Goal: Task Accomplishment & Management: Manage account settings

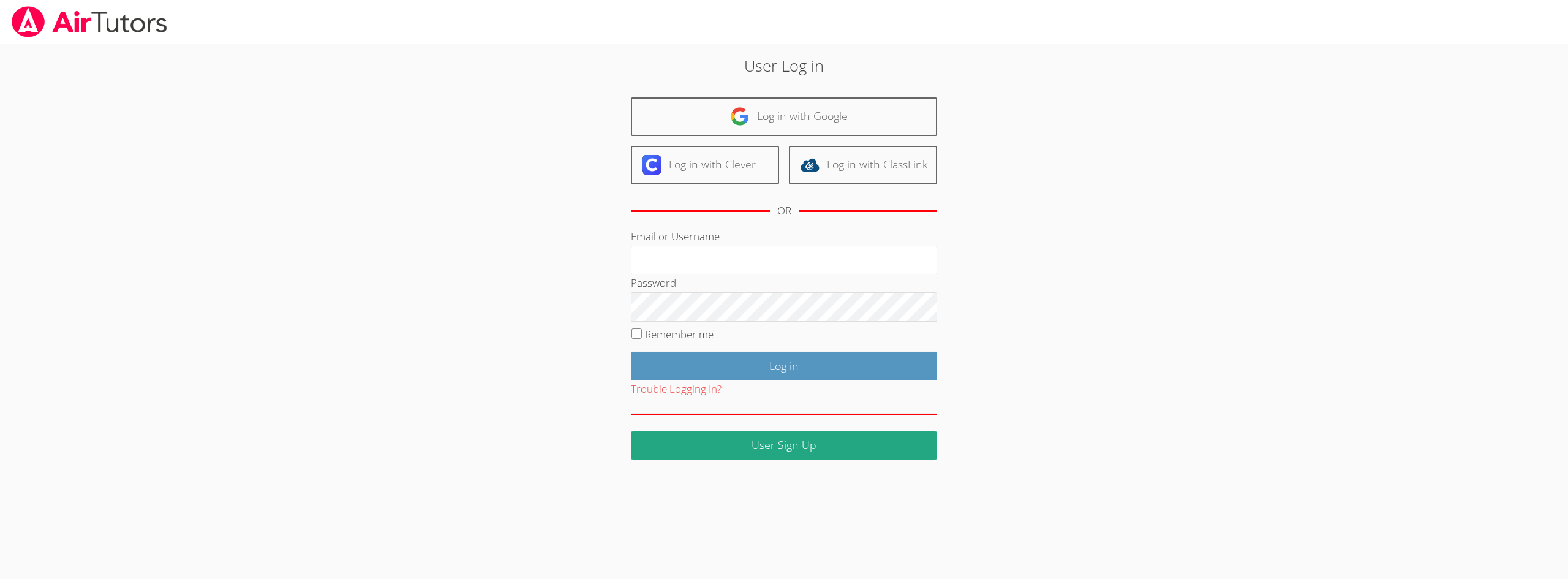
type input "[PERSON_NAME][EMAIL_ADDRESS][PERSON_NAME][DOMAIN_NAME]"
click at [637, 334] on input "Remember me" at bounding box center [637, 334] width 11 height 11
checkbox input "true"
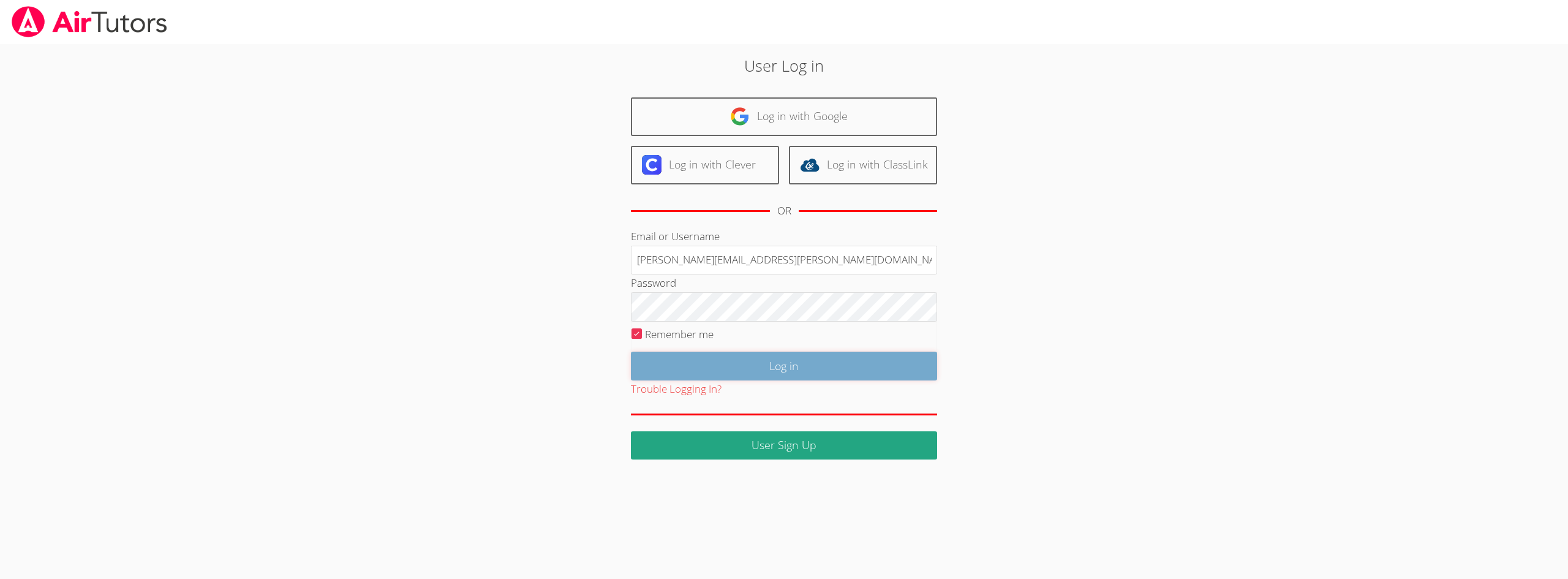
drag, startPoint x: 802, startPoint y: 363, endPoint x: 810, endPoint y: 363, distance: 8.0
click at [803, 363] on input "Log in" at bounding box center [784, 366] width 307 height 28
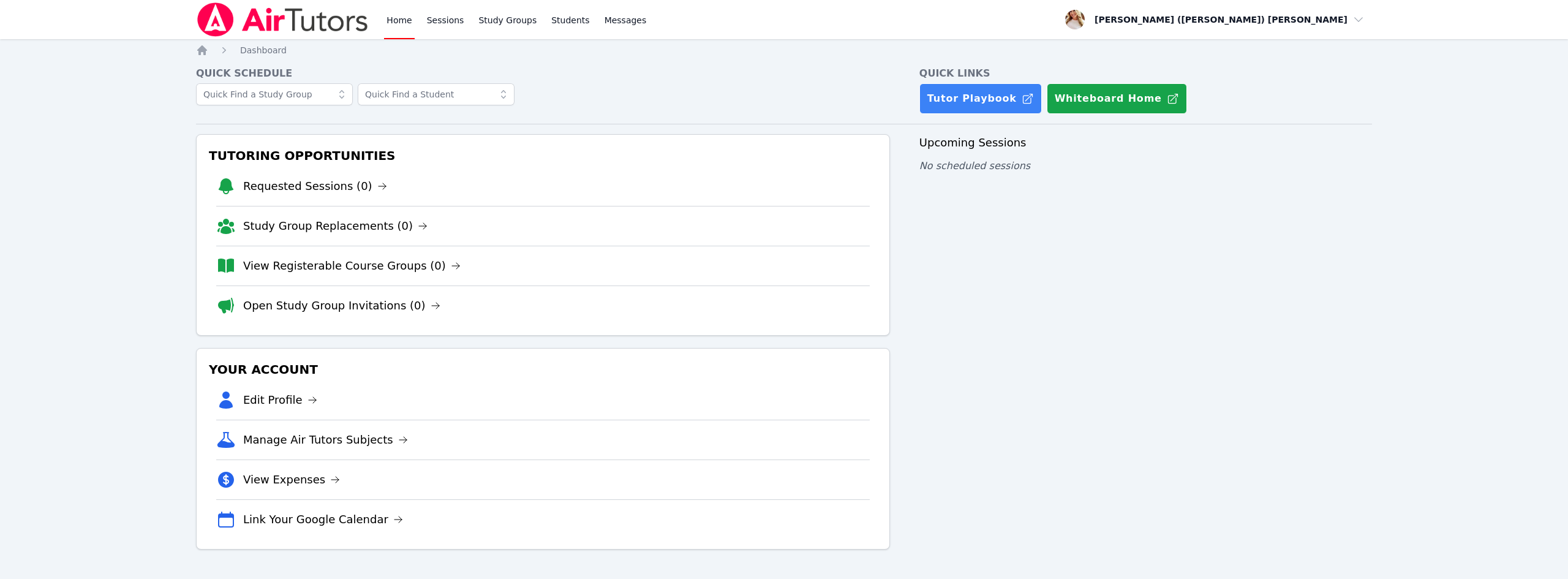
drag, startPoint x: 291, startPoint y: 483, endPoint x: 288, endPoint y: 474, distance: 9.5
click at [291, 482] on link "View Expenses" at bounding box center [292, 479] width 97 height 17
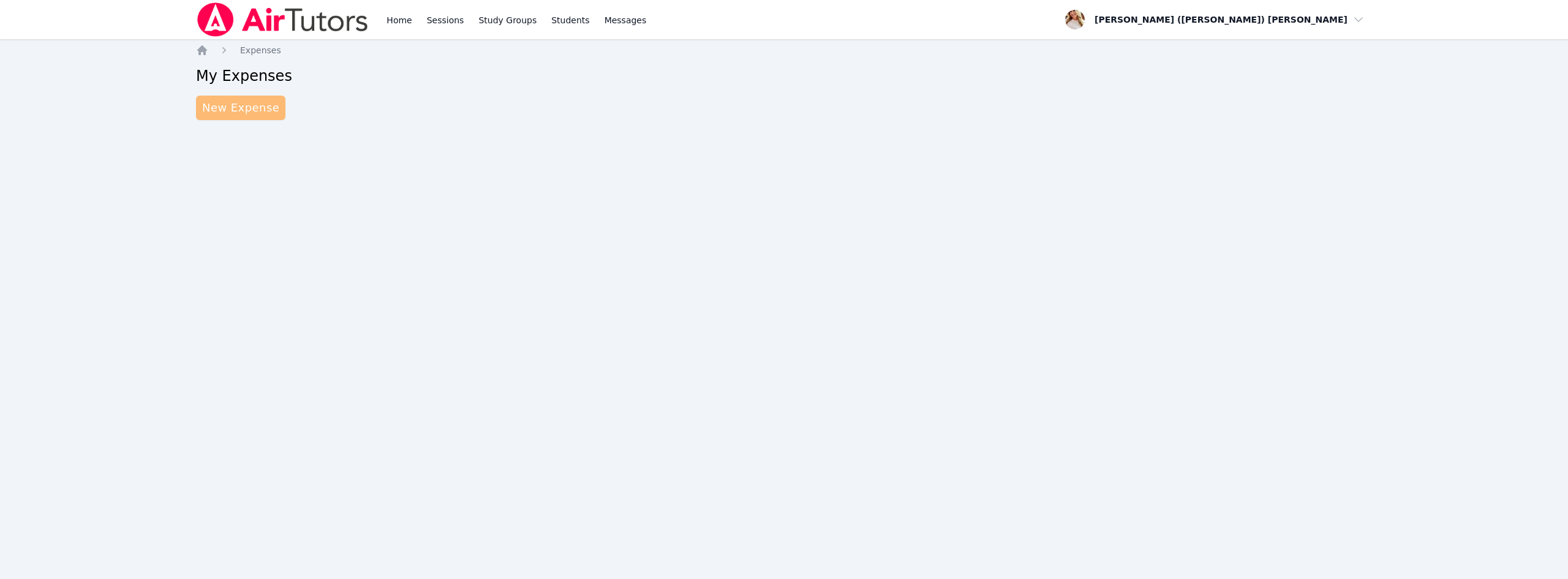
click at [240, 112] on link "New Expense" at bounding box center [241, 107] width 90 height 24
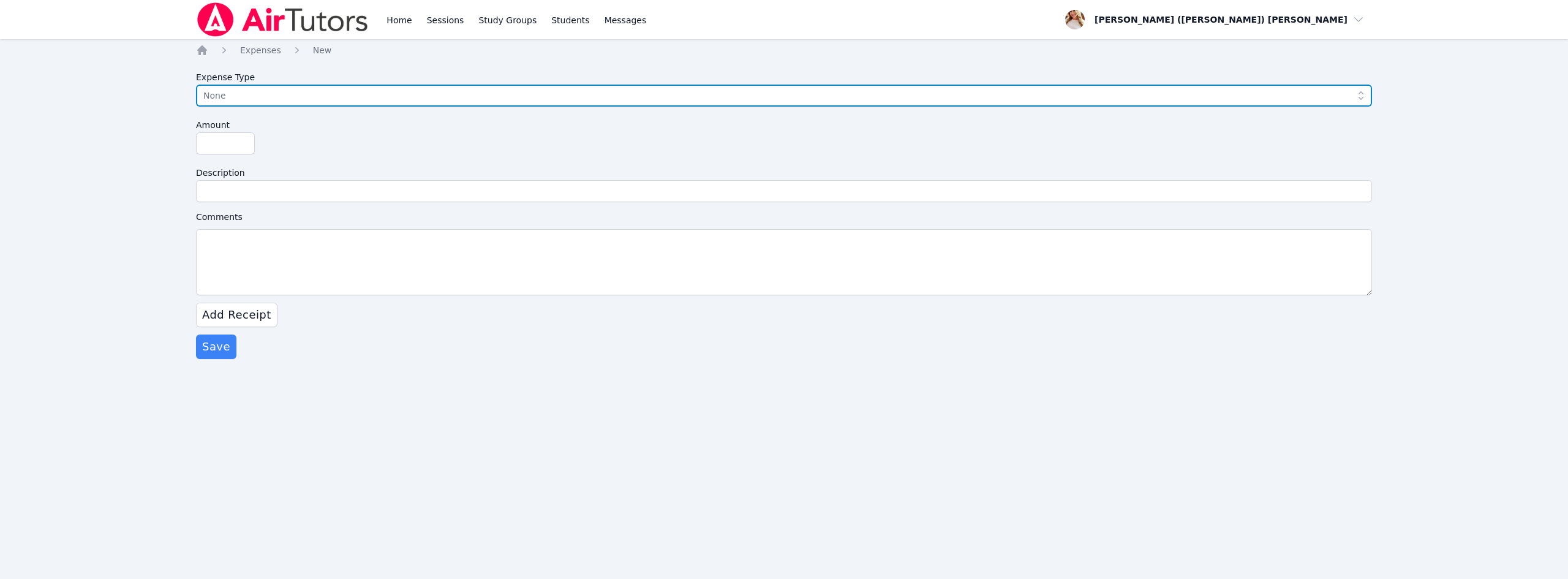
click at [273, 99] on span "None" at bounding box center [775, 95] width 1144 height 15
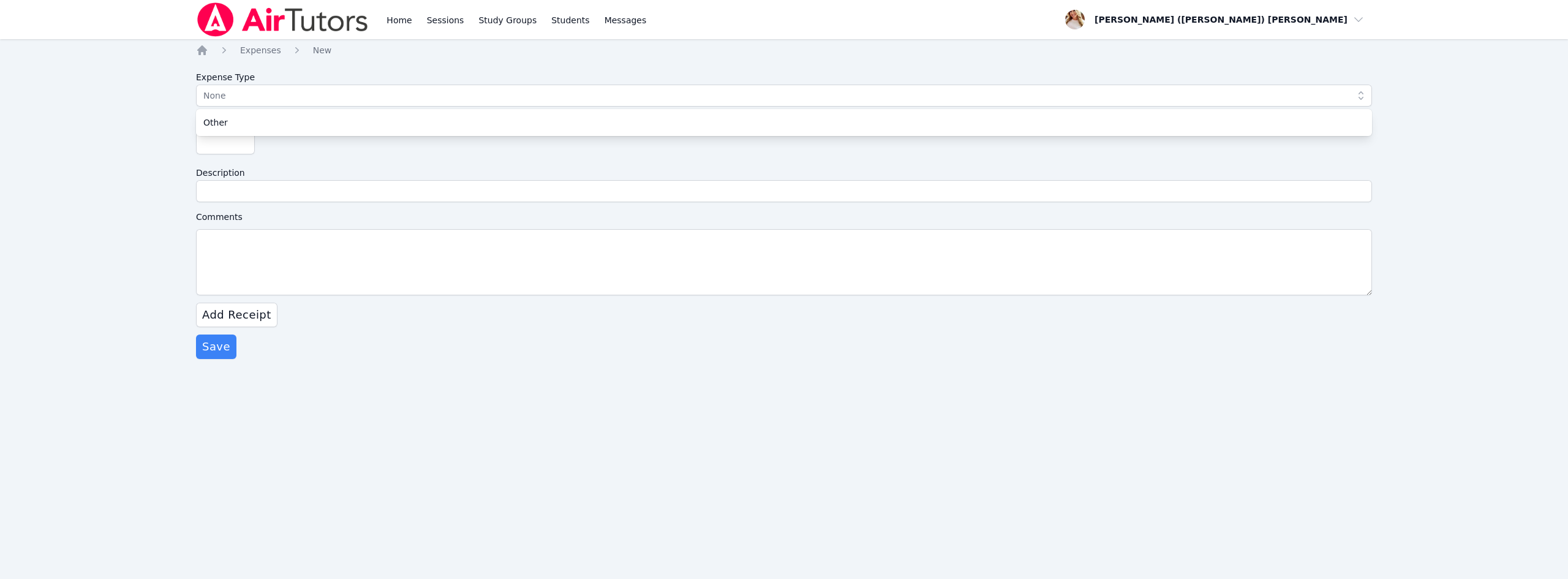
click at [120, 143] on div "Home Sessions Study Groups Students Messages Open user menu [PERSON_NAME] ([PER…" at bounding box center [784, 290] width 1568 height 579
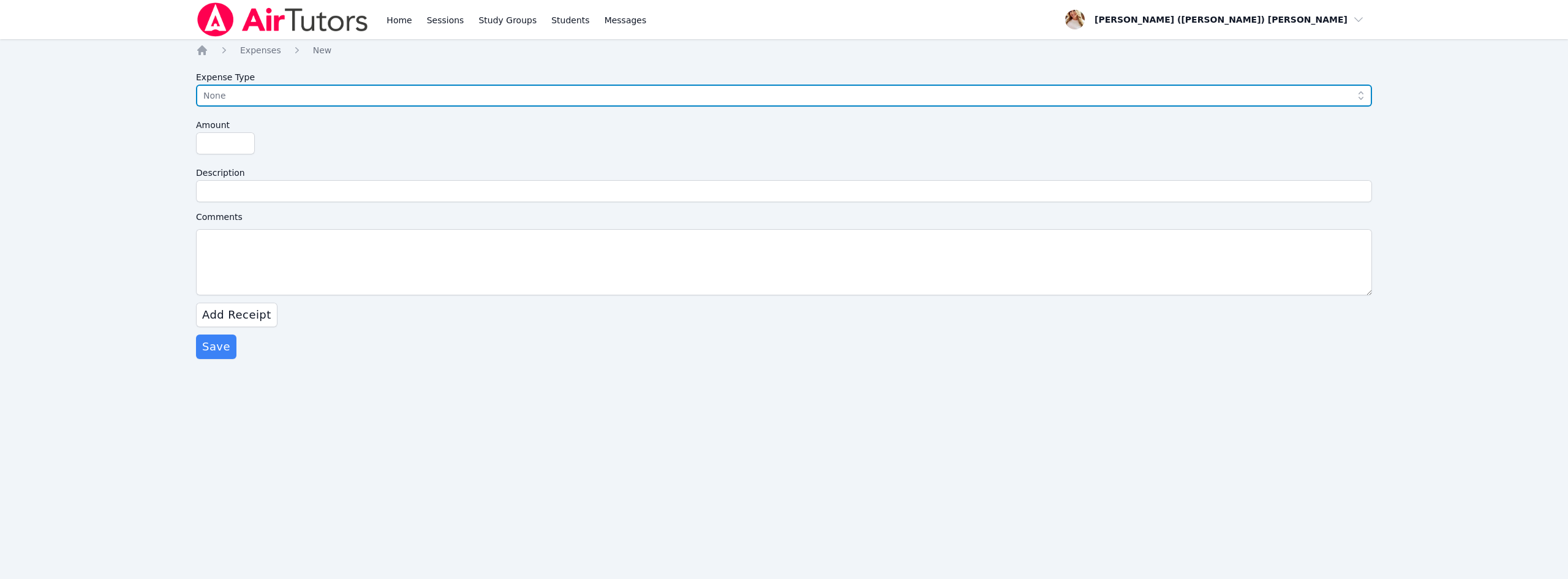
click at [264, 96] on span "None" at bounding box center [775, 95] width 1144 height 15
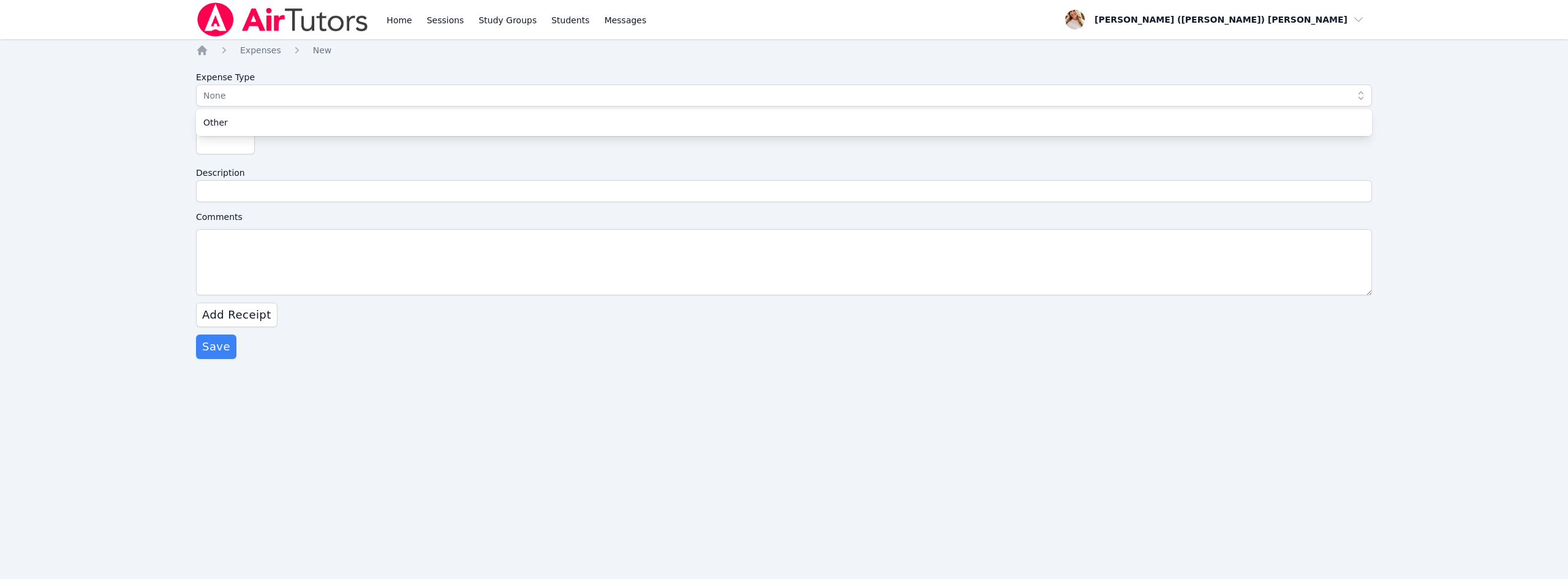
click at [133, 140] on div "Home Sessions Study Groups Students Messages Open user menu [PERSON_NAME] ([PER…" at bounding box center [784, 290] width 1568 height 579
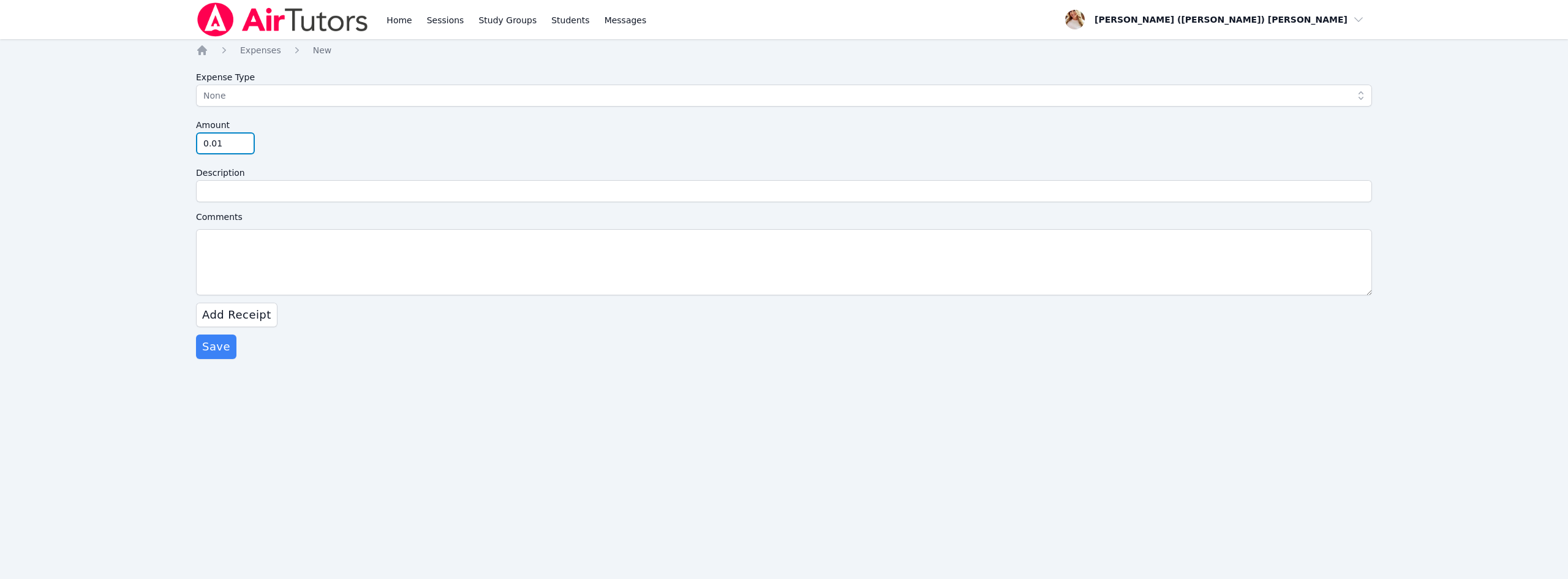
click at [239, 140] on input "0.01" at bounding box center [226, 143] width 59 height 22
drag, startPoint x: 223, startPoint y: 141, endPoint x: 192, endPoint y: 143, distance: 31.1
click at [192, 143] on div "Home Sessions Study Groups Students Messages Open user menu Caitlin (Campbell) …" at bounding box center [784, 290] width 1568 height 579
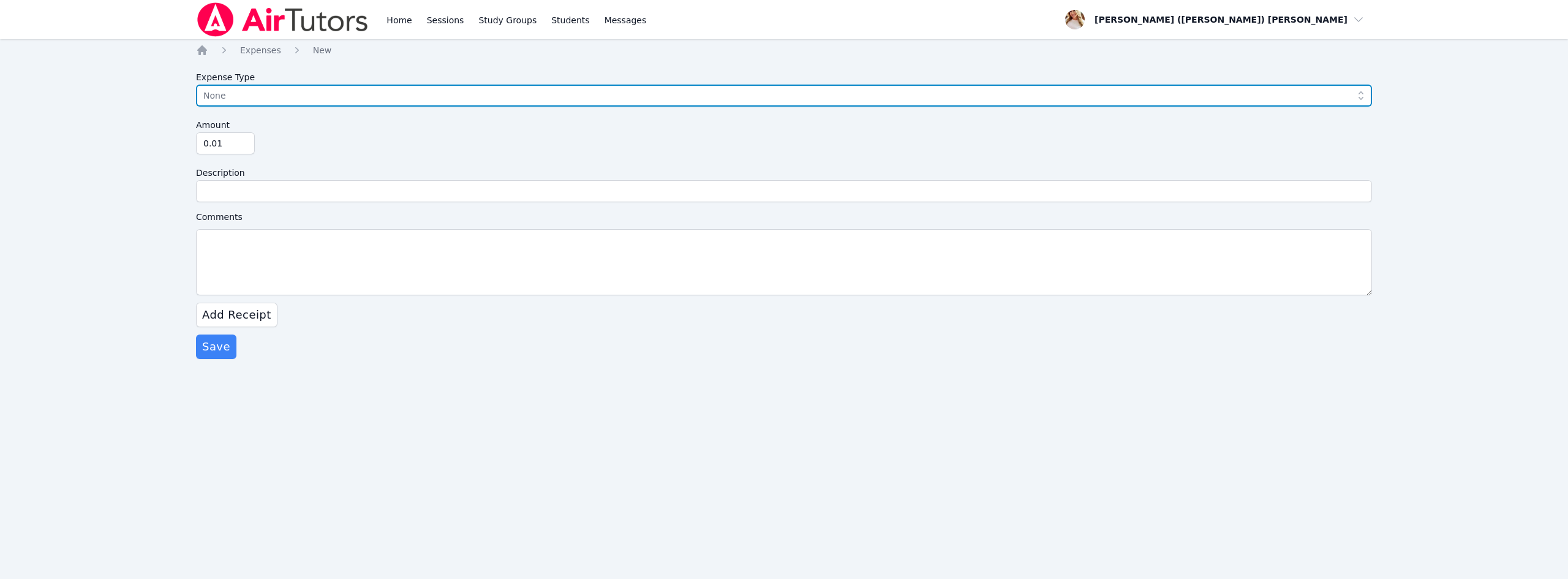
click at [247, 91] on span "None" at bounding box center [775, 95] width 1144 height 15
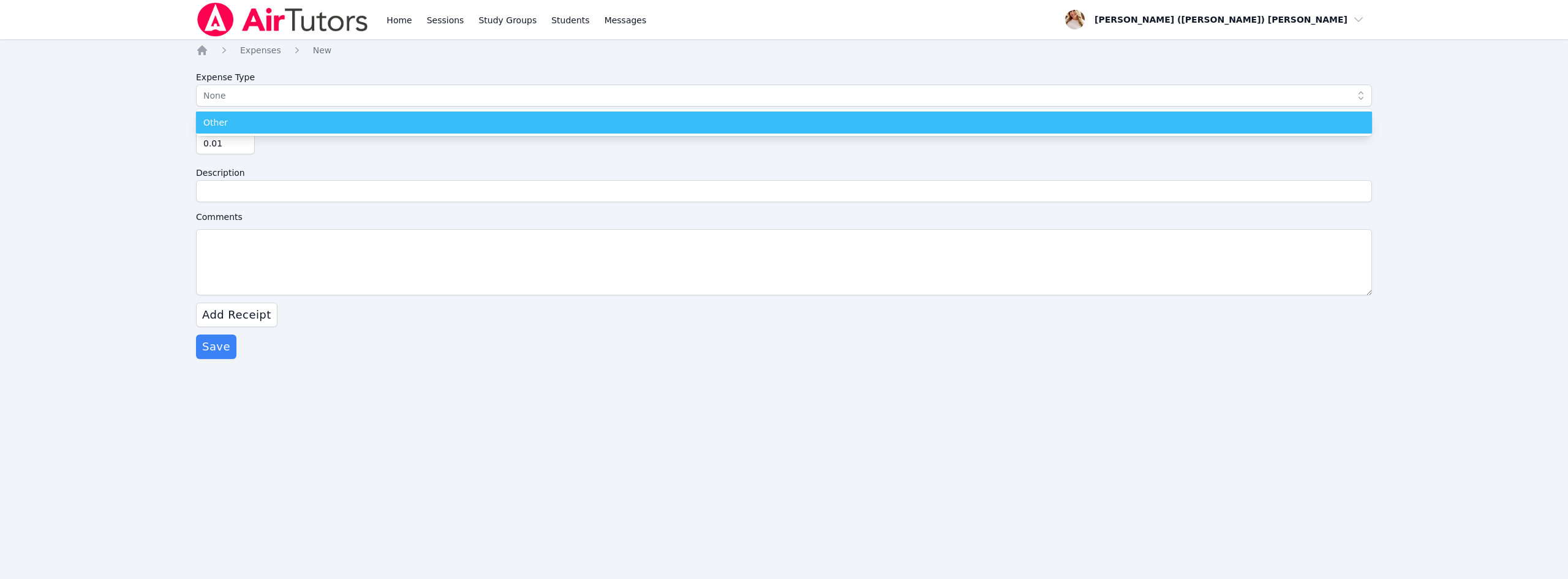
click at [231, 117] on div "Other" at bounding box center [784, 122] width 1162 height 12
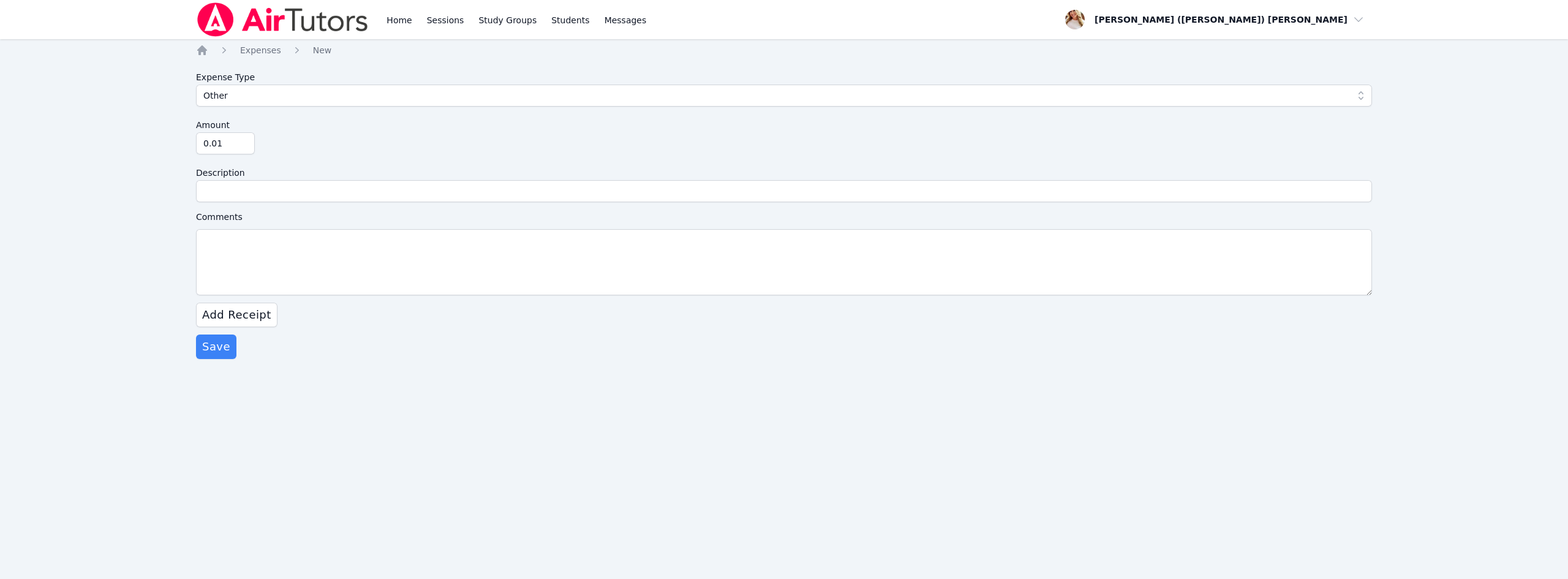
click at [581, 352] on div "Save" at bounding box center [784, 346] width 1176 height 24
drag, startPoint x: 231, startPoint y: 137, endPoint x: 172, endPoint y: 138, distance: 59.0
click at [172, 138] on div "Home Sessions Study Groups Students Messages Open user menu Caitlin (Campbell) …" at bounding box center [784, 290] width 1568 height 579
type input "64.99"
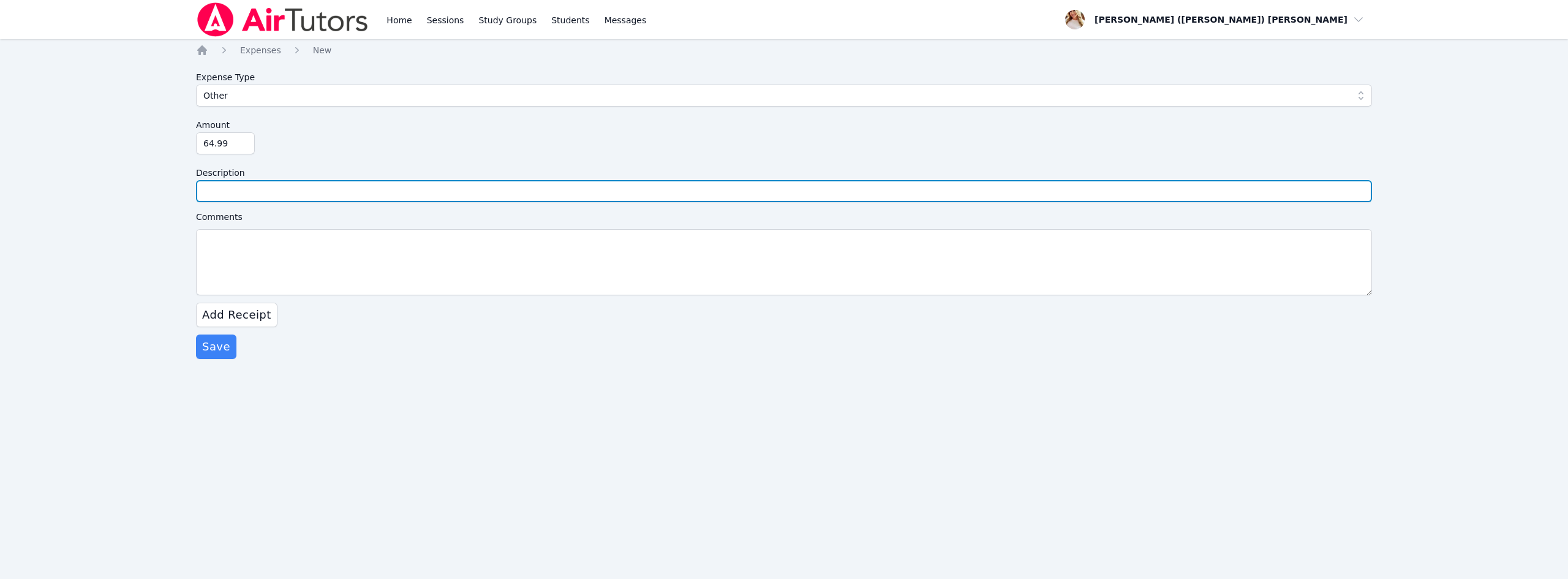
click at [285, 190] on input "Description" at bounding box center [784, 191] width 1176 height 22
type input "Finger Prints"
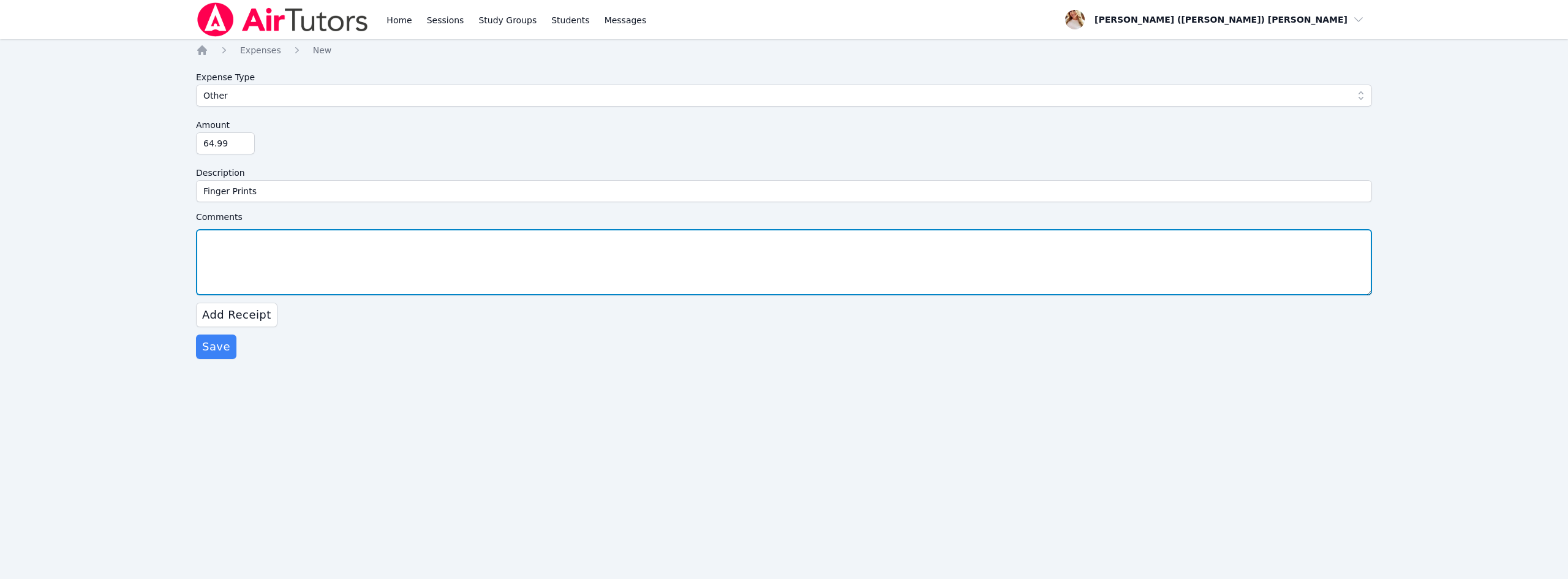
click at [317, 257] on textarea "Comments" at bounding box center [784, 262] width 1176 height 66
click at [492, 246] on textarea "Image shows both receipts. $64.99 for Fingerprints and $16." at bounding box center [784, 262] width 1176 height 66
type textarea "Image shows both receipts. $64.99 for Fingerprints and $16.02 for shipping."
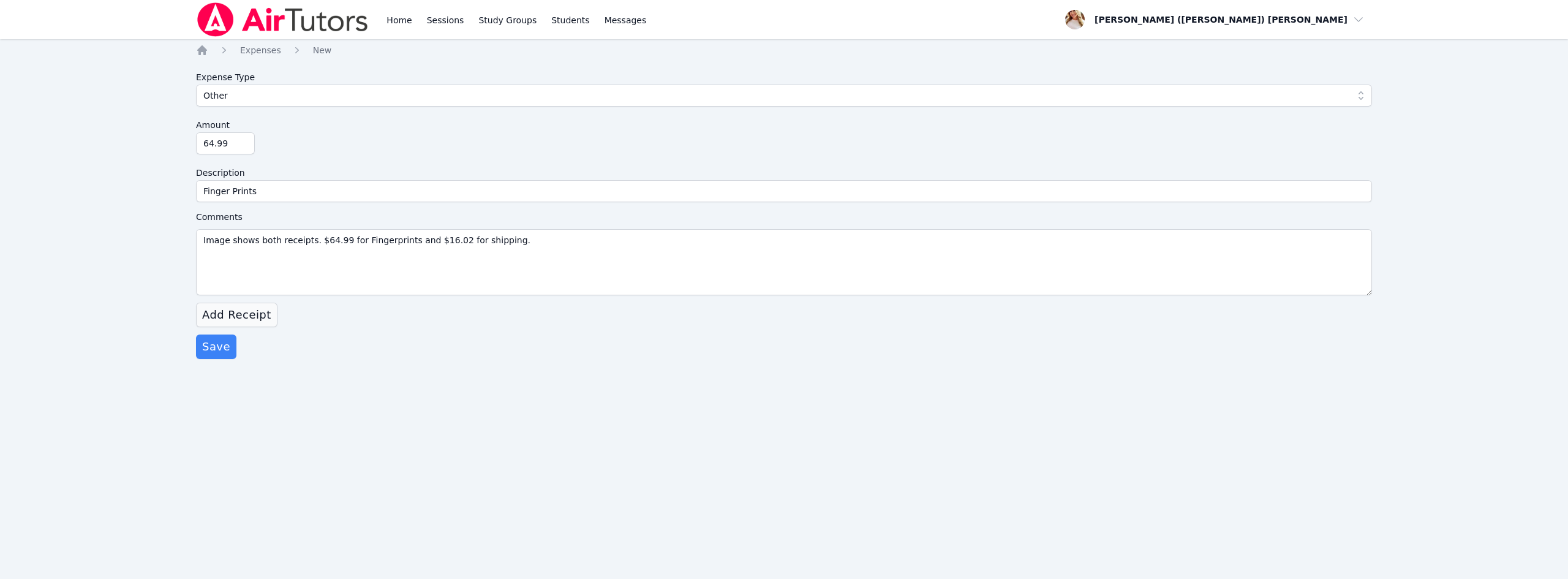
click at [243, 309] on span "Add Receipt" at bounding box center [236, 315] width 69 height 17
click at [254, 339] on label "Select File" at bounding box center [264, 334] width 63 height 20
click at [0, 0] on input "Select File" at bounding box center [0, 0] width 0 height 0
click at [219, 404] on span "Save" at bounding box center [216, 400] width 28 height 17
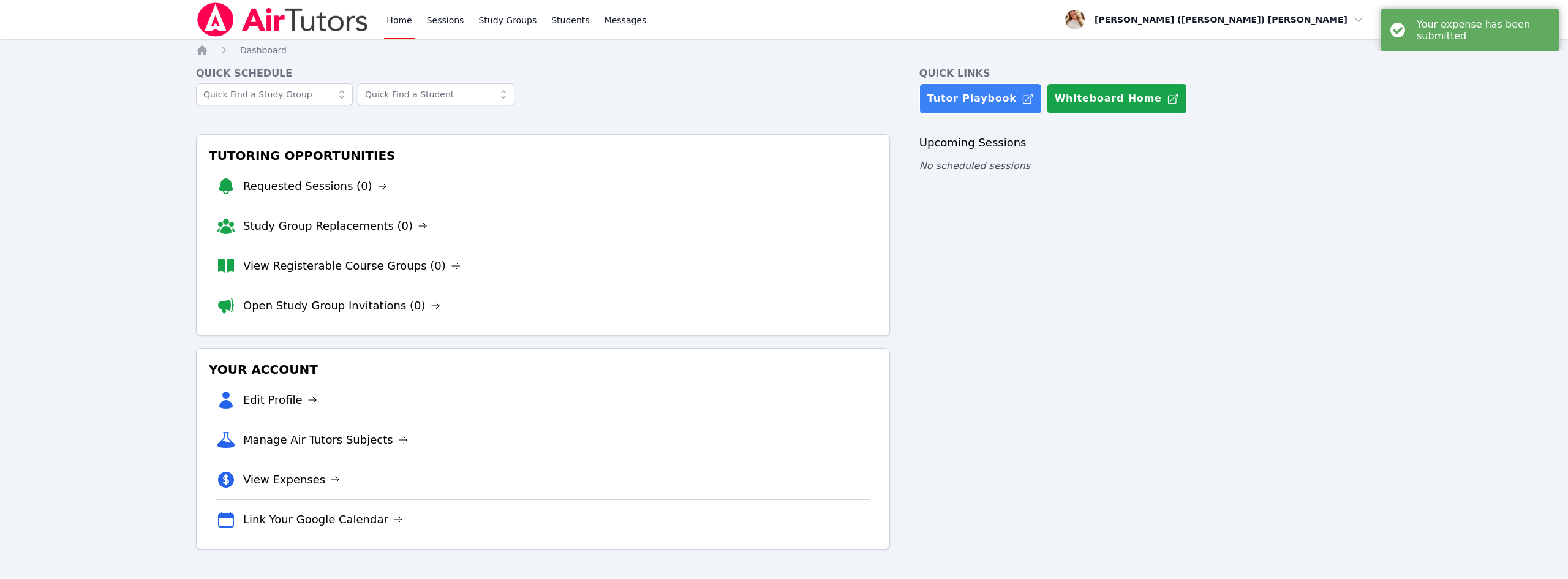
click at [267, 480] on link "View Expenses" at bounding box center [292, 479] width 97 height 17
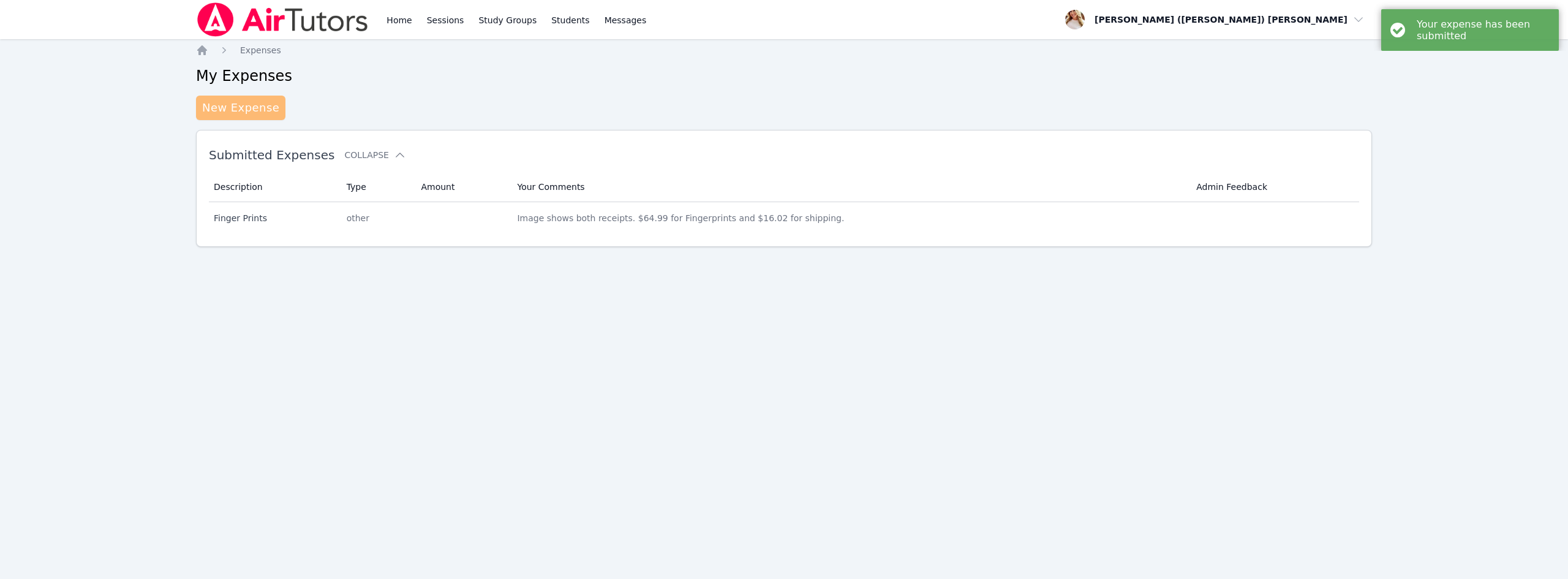
click at [229, 118] on link "New Expense" at bounding box center [241, 107] width 90 height 24
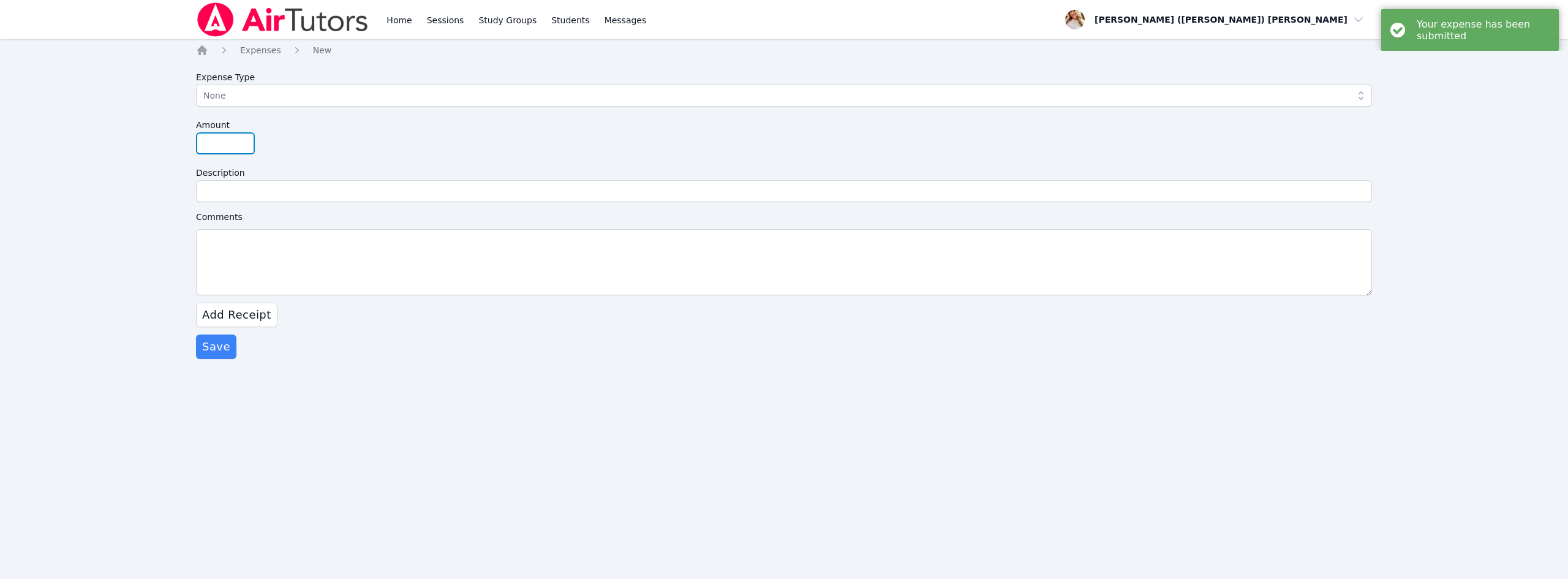
click at [218, 142] on input "Amount" at bounding box center [226, 143] width 59 height 22
type input "16.02"
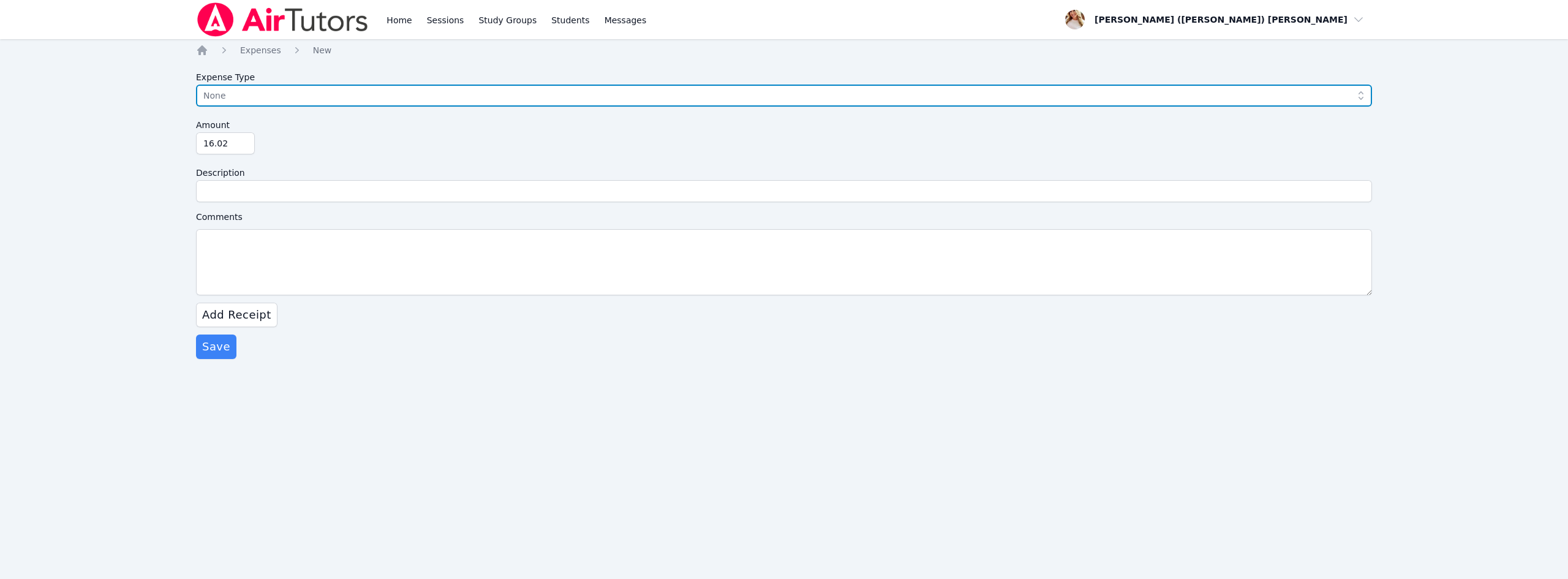
click at [229, 95] on span "None" at bounding box center [775, 95] width 1144 height 15
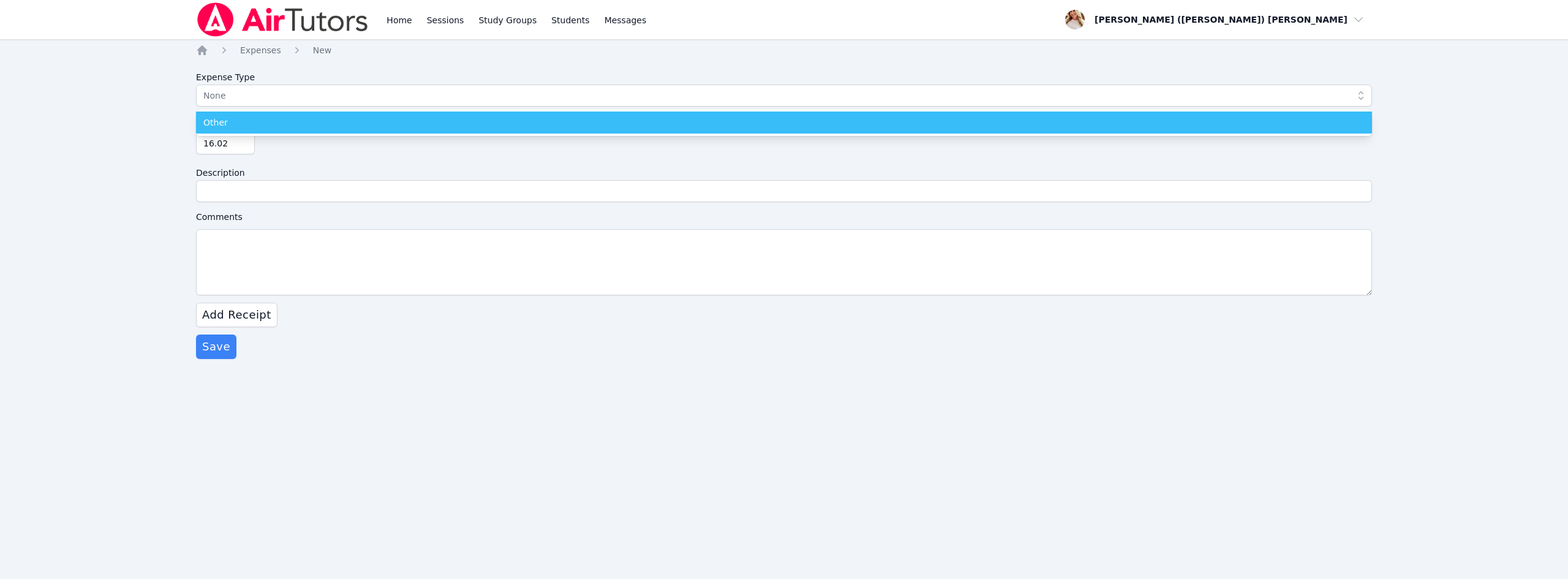
click at [234, 118] on div "Other" at bounding box center [784, 122] width 1162 height 12
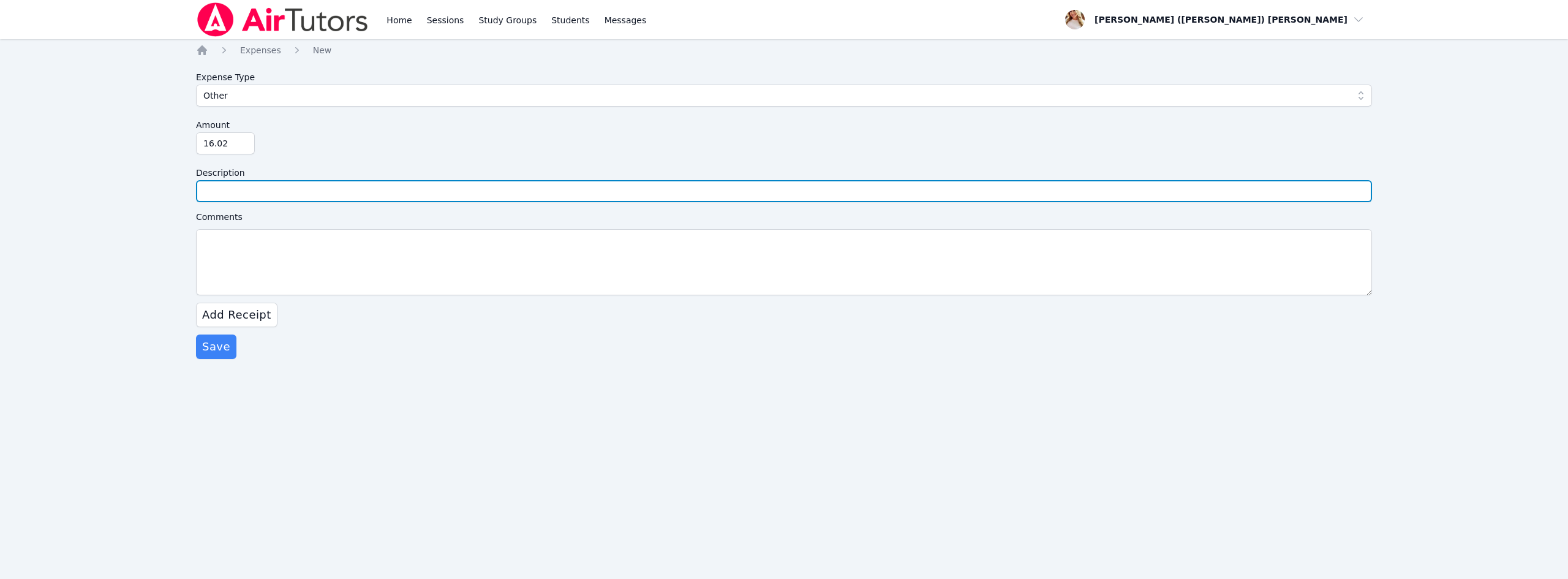
click at [238, 192] on input "Description" at bounding box center [784, 191] width 1176 height 22
type input "Shipping for fingerprints"
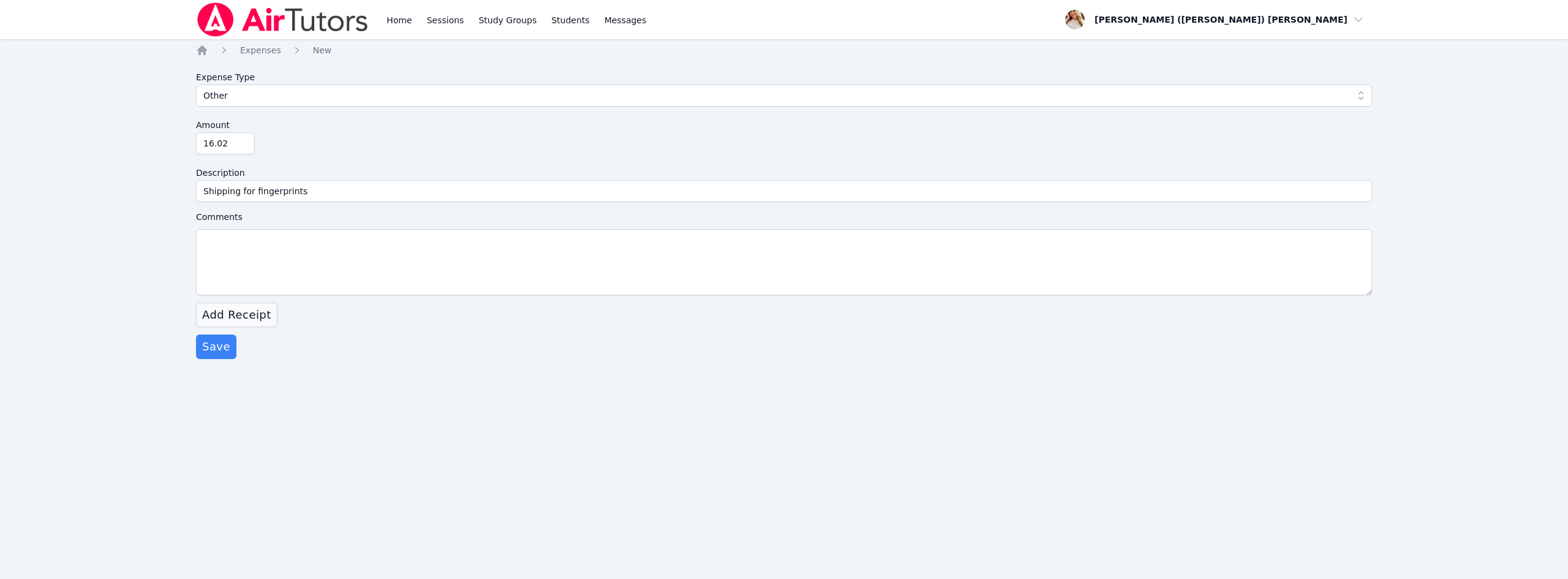
click at [231, 315] on span "Add Receipt" at bounding box center [236, 315] width 69 height 17
click at [263, 331] on label "Select File" at bounding box center [264, 334] width 63 height 20
click at [0, 0] on input "Select File" at bounding box center [0, 0] width 0 height 0
click at [218, 407] on span "Save" at bounding box center [216, 400] width 28 height 17
